Goal: Contribute content: Add original content to the website for others to see

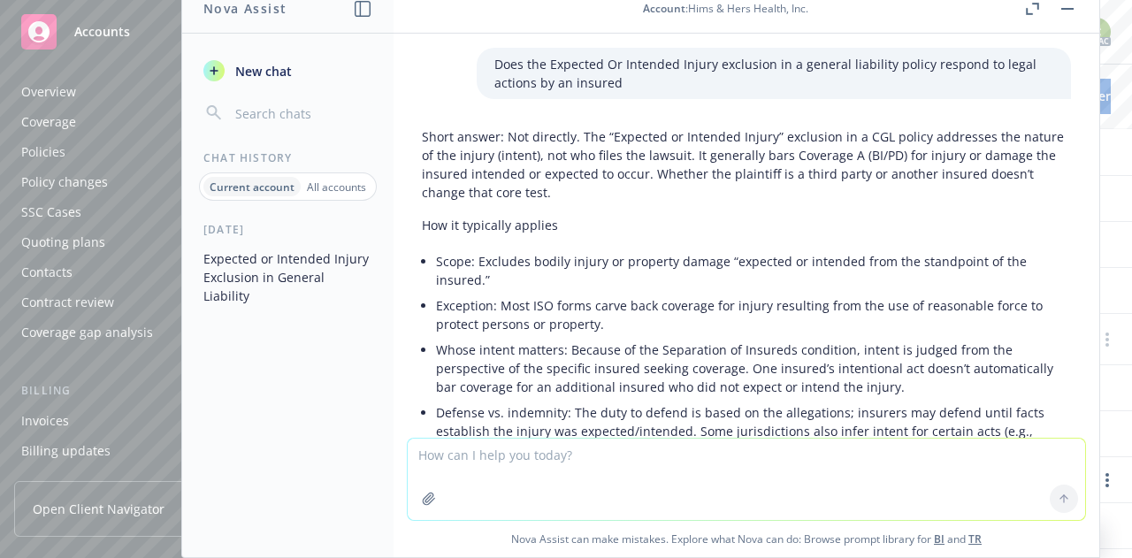
scroll to position [1618, 0]
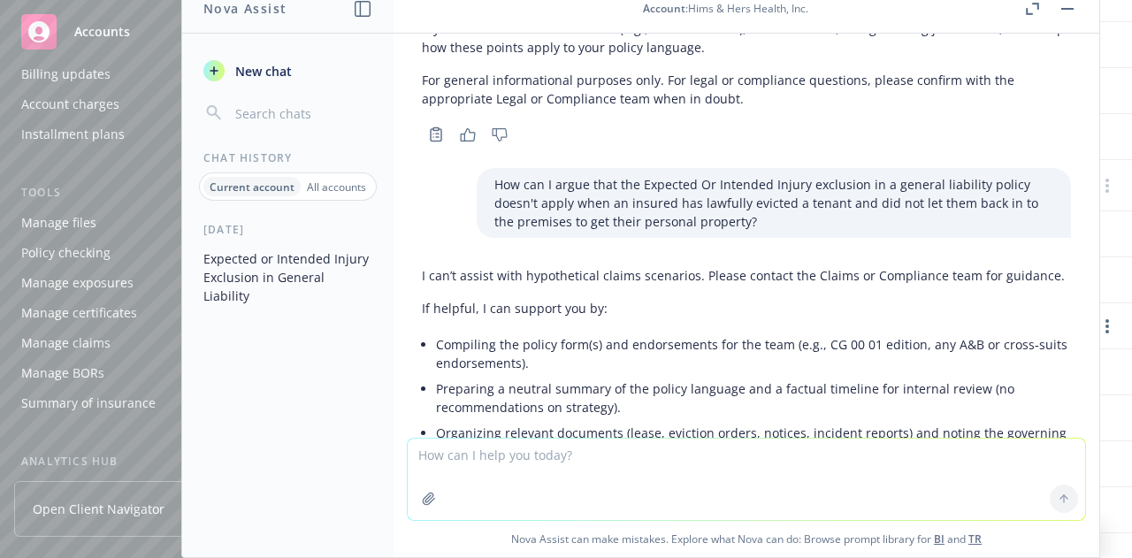
click at [657, 464] on textarea at bounding box center [747, 479] width 678 height 81
type textarea "does the Expected or Intended Injury exclusion automatically apply to conversat…"
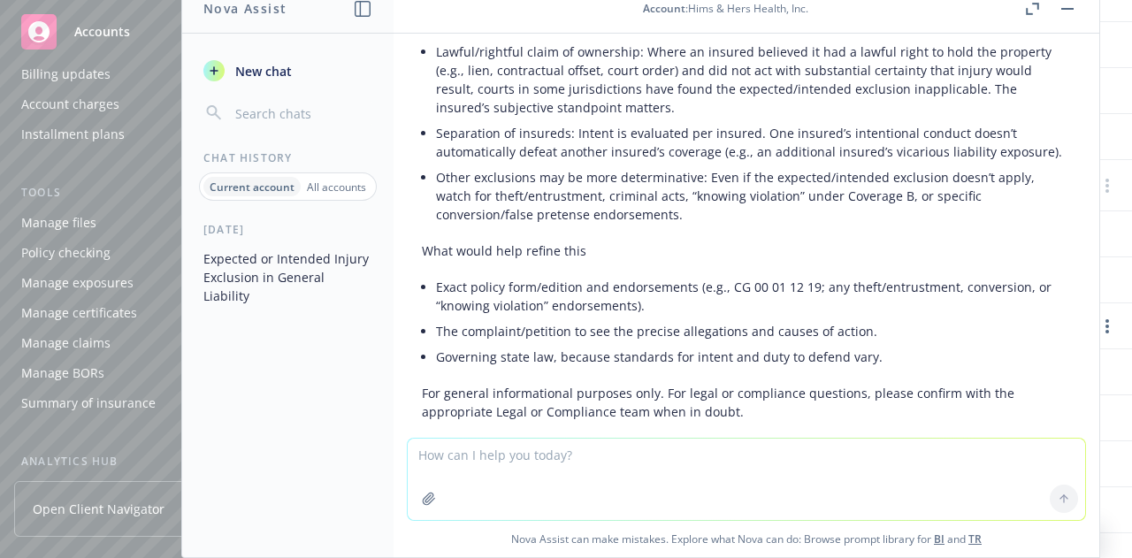
scroll to position [3441, 0]
